Goal: Task Accomplishment & Management: Use online tool/utility

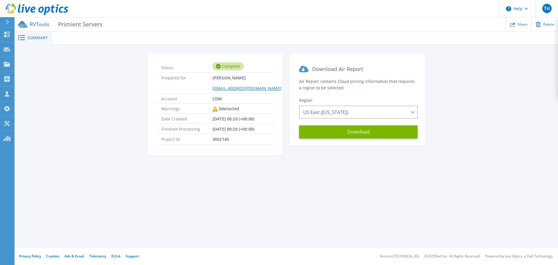
click at [35, 10] on icon at bounding box center [37, 9] width 63 height 12
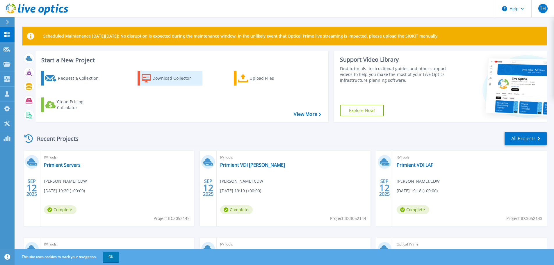
click at [157, 76] on div "Download Collector" at bounding box center [175, 78] width 47 height 12
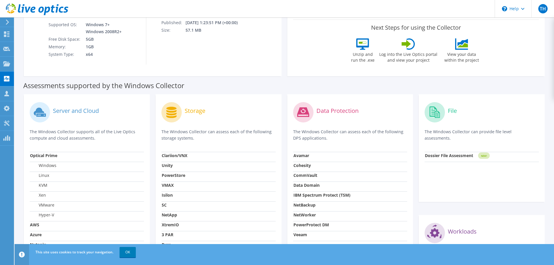
scroll to position [29, 0]
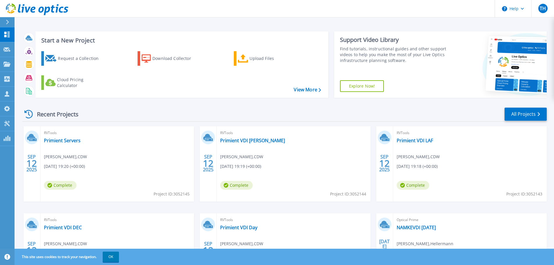
click at [245, 44] on h3 "Start a New Project" at bounding box center [181, 40] width 280 height 6
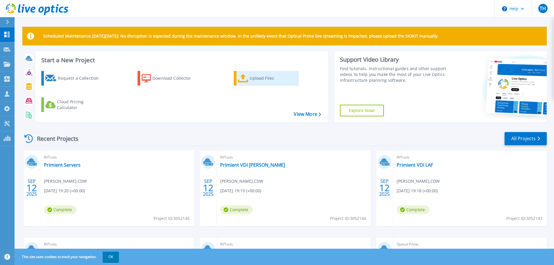
click at [254, 78] on div "Upload Files" at bounding box center [273, 78] width 47 height 12
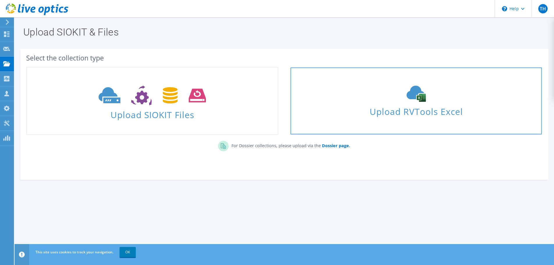
click at [415, 114] on span "Upload RVTools Excel" at bounding box center [416, 110] width 251 height 13
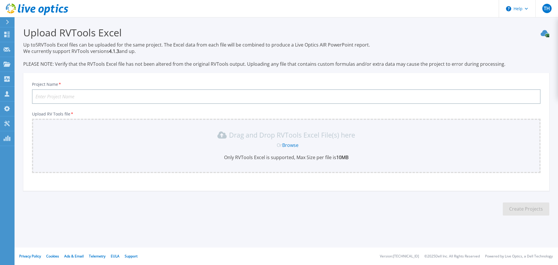
click at [83, 97] on input "Project Name *" at bounding box center [286, 96] width 509 height 15
type input "Liberty DR"
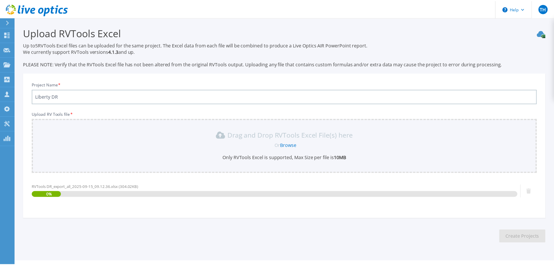
scroll to position [14, 0]
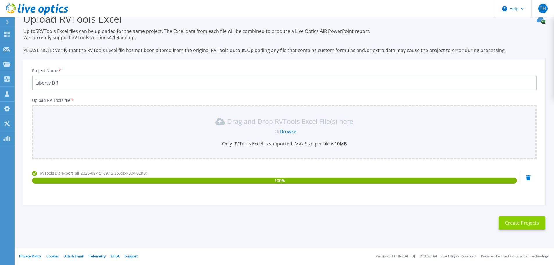
click at [528, 226] on button "Create Projects" at bounding box center [522, 222] width 47 height 13
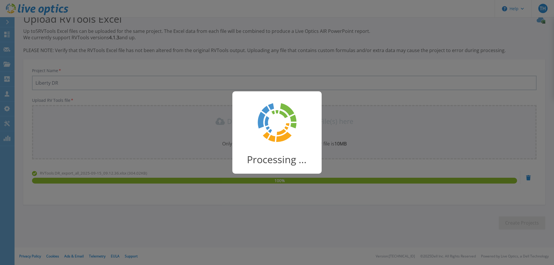
scroll to position [11, 0]
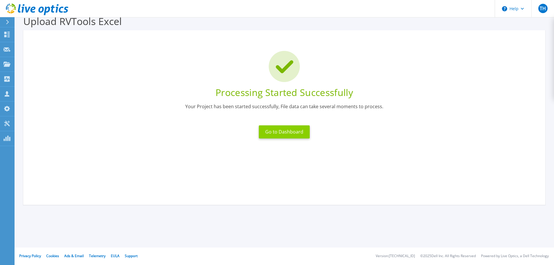
click at [297, 132] on button "Go to Dashboard" at bounding box center [284, 131] width 51 height 13
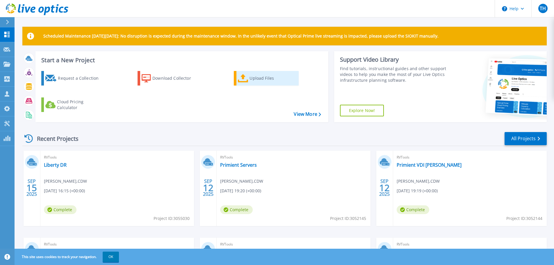
click at [247, 78] on icon at bounding box center [243, 78] width 10 height 8
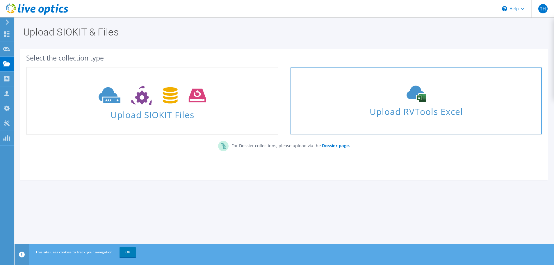
click at [361, 112] on span "Upload RVTools Excel" at bounding box center [416, 110] width 251 height 13
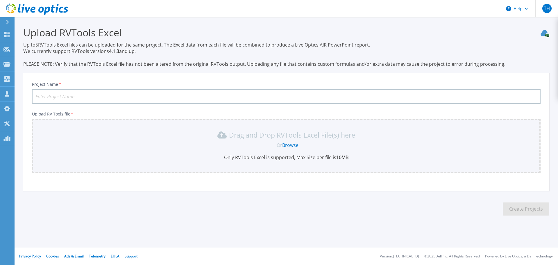
click at [108, 92] on input "Project Name *" at bounding box center [286, 96] width 509 height 15
type input "Liberty HQ"
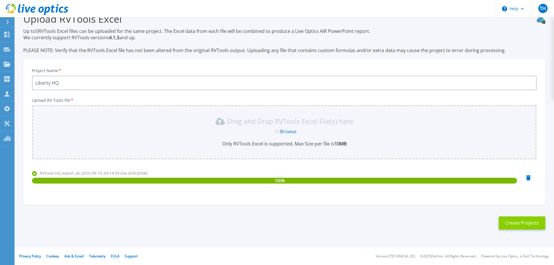
click at [519, 225] on button "Create Projects" at bounding box center [522, 222] width 47 height 13
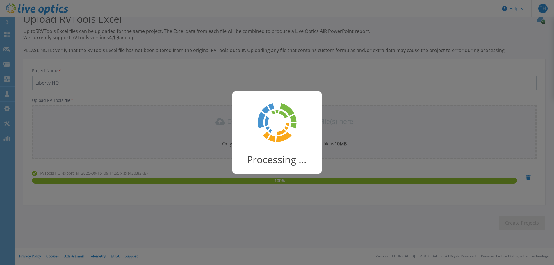
scroll to position [11, 0]
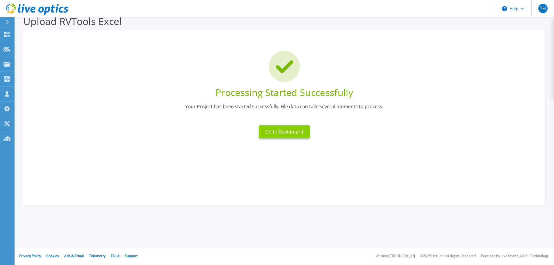
click at [291, 132] on button "Go to Dashboard" at bounding box center [284, 131] width 51 height 13
